Goal: Find specific fact

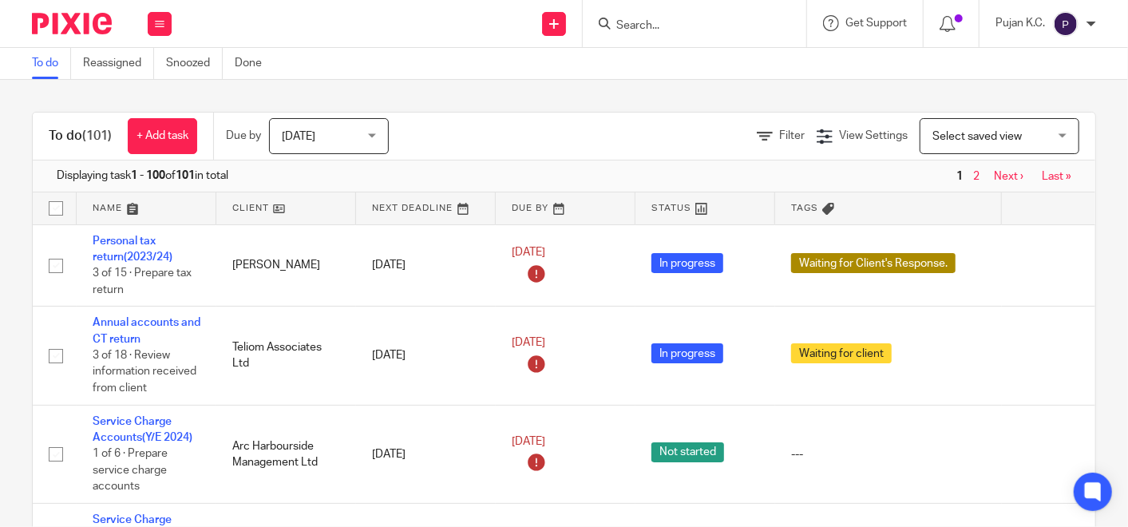
click at [652, 36] on div at bounding box center [694, 23] width 223 height 47
click at [641, 22] on input "Search" at bounding box center [687, 26] width 144 height 14
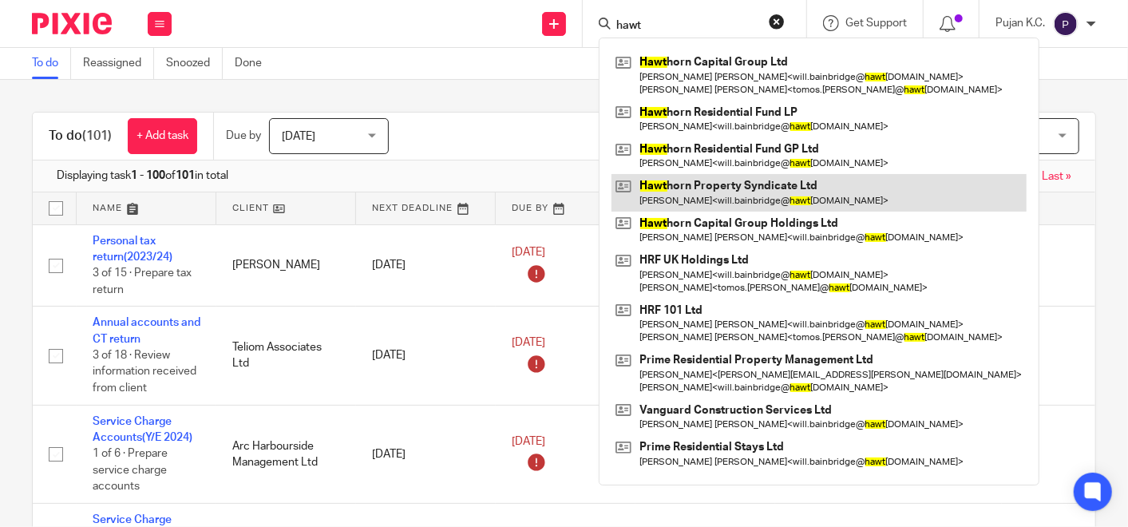
type input "hawt"
click at [704, 193] on link at bounding box center [818, 192] width 415 height 37
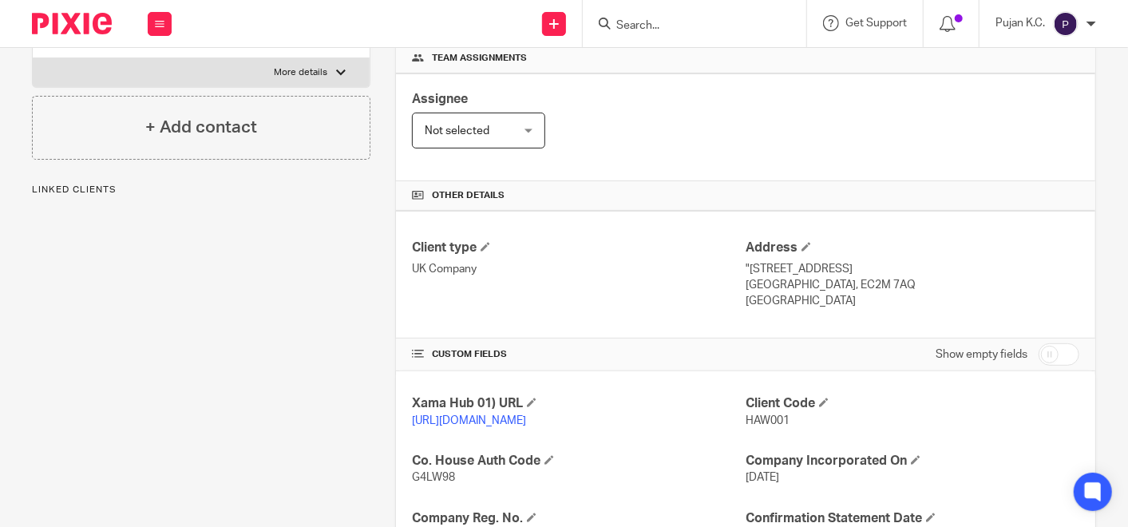
scroll to position [280, 0]
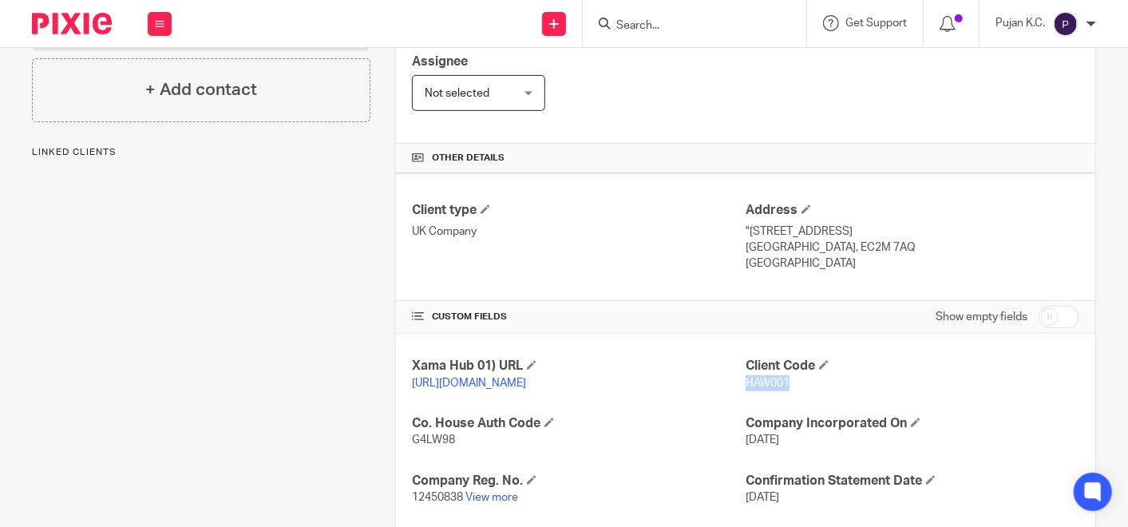
drag, startPoint x: 738, startPoint y: 378, endPoint x: 796, endPoint y: 383, distance: 57.7
click at [796, 383] on p "HAW001" at bounding box center [913, 383] width 334 height 16
copy span "HAW001"
